Goal: Submit feedback/report problem

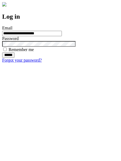
type input "**********"
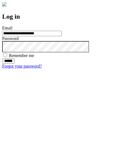
click at [15, 64] on input "******" at bounding box center [8, 60] width 12 height 5
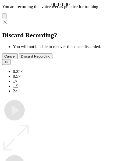
type input "**********"
